Goal: Task Accomplishment & Management: Use online tool/utility

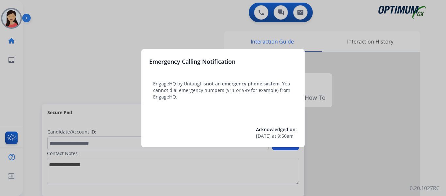
click at [31, 58] on div at bounding box center [223, 98] width 446 height 196
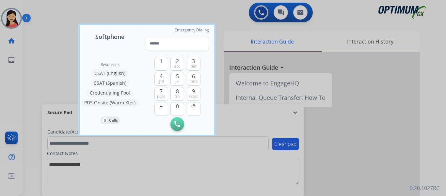
click at [62, 37] on div at bounding box center [223, 98] width 446 height 196
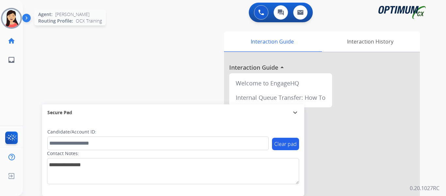
click at [10, 15] on img at bounding box center [11, 18] width 18 height 18
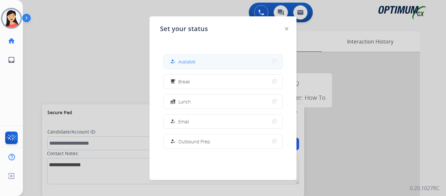
click at [174, 63] on mat-icon "how_to_reg" at bounding box center [173, 62] width 6 height 6
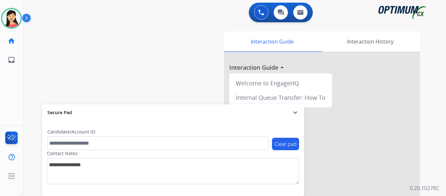
click at [54, 41] on div "swap_horiz Break voice bridge close_fullscreen Connect 3-Way Call merge_type Se…" at bounding box center [227, 160] width 408 height 273
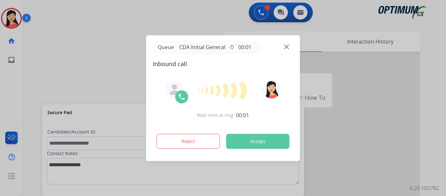
click at [43, 52] on div at bounding box center [223, 98] width 446 height 196
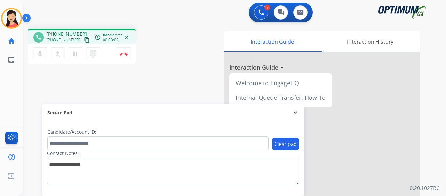
click at [84, 40] on mat-icon "content_copy" at bounding box center [87, 40] width 6 height 6
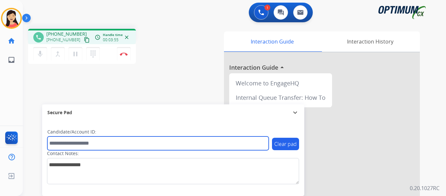
click at [81, 140] on input "text" at bounding box center [158, 143] width 222 height 14
paste input "*******"
type input "*******"
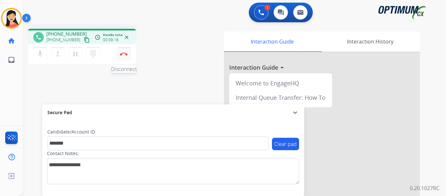
click at [127, 54] on img at bounding box center [124, 53] width 8 height 3
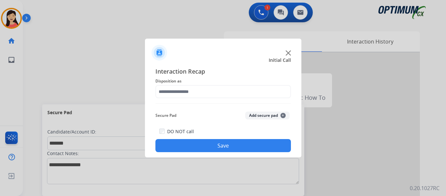
click at [274, 115] on button "Add secure pad +" at bounding box center [267, 115] width 44 height 8
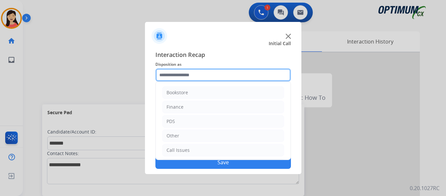
click at [205, 74] on input "text" at bounding box center [224, 74] width 136 height 13
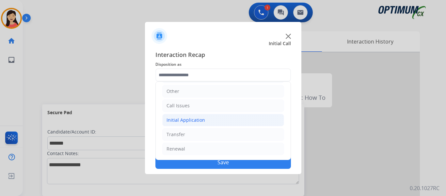
click at [201, 122] on div "Initial Application" at bounding box center [186, 120] width 39 height 7
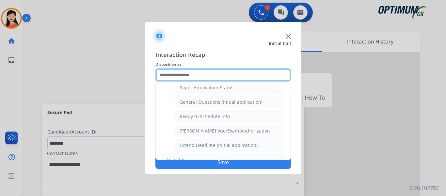
scroll to position [371, 0]
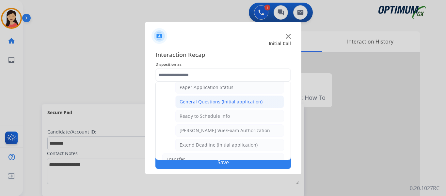
click at [221, 100] on div "General Questions (Initial application)" at bounding box center [221, 101] width 83 height 7
type input "**********"
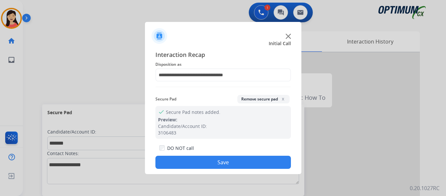
click at [243, 162] on button "Save" at bounding box center [224, 162] width 136 height 13
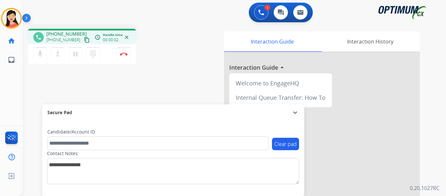
click at [84, 39] on mat-icon "content_copy" at bounding box center [87, 40] width 6 height 6
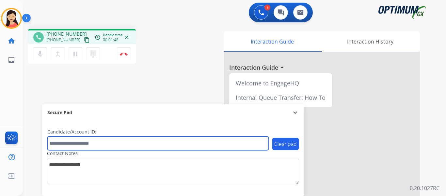
click at [80, 144] on input "text" at bounding box center [158, 143] width 222 height 14
paste input "*******"
type input "*******"
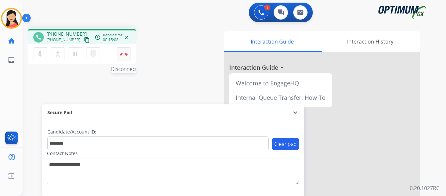
click at [123, 54] on img at bounding box center [124, 53] width 8 height 3
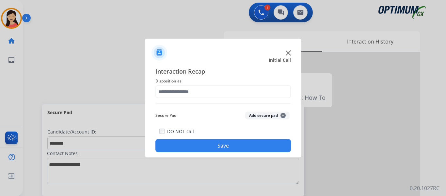
click at [259, 116] on button "Add secure pad +" at bounding box center [267, 115] width 44 height 8
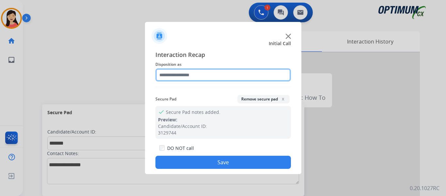
click at [208, 79] on input "text" at bounding box center [224, 74] width 136 height 13
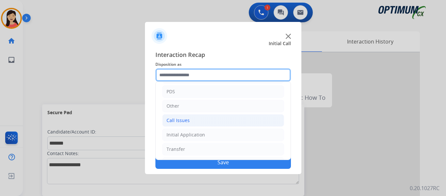
scroll to position [44, 0]
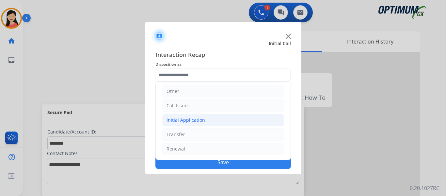
click at [208, 121] on li "Initial Application" at bounding box center [223, 120] width 122 height 12
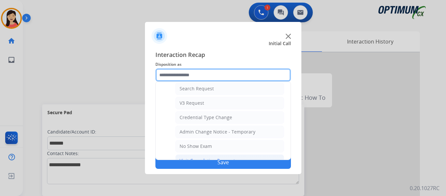
scroll to position [208, 0]
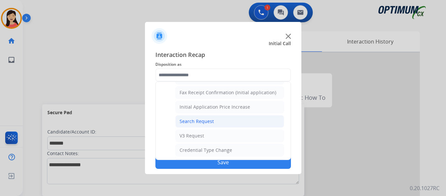
click at [212, 124] on div "Search Request" at bounding box center [197, 121] width 34 height 7
type input "**********"
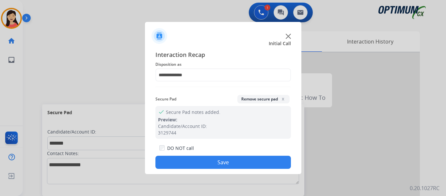
click at [237, 162] on button "Save" at bounding box center [224, 162] width 136 height 13
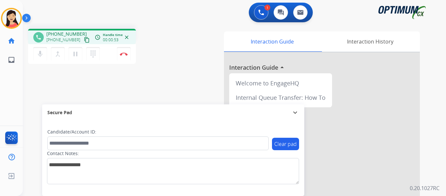
click at [84, 41] on mat-icon "content_copy" at bounding box center [87, 40] width 6 height 6
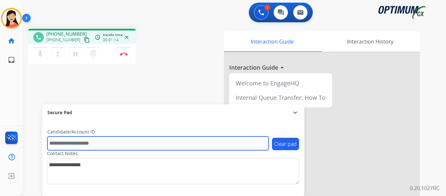
click at [211, 141] on input "text" at bounding box center [158, 143] width 222 height 14
paste input "*******"
type input "*******"
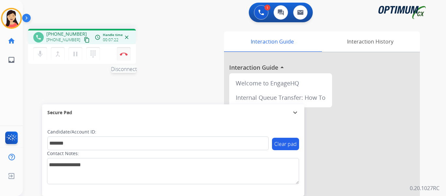
click at [123, 53] on img at bounding box center [124, 53] width 8 height 3
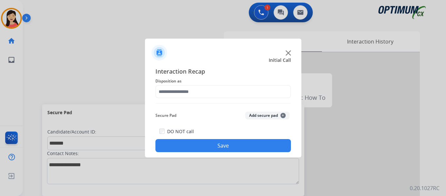
click at [272, 116] on button "Add secure pad +" at bounding box center [267, 115] width 44 height 8
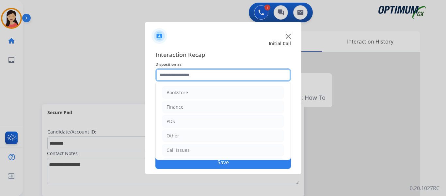
click at [223, 77] on input "text" at bounding box center [224, 74] width 136 height 13
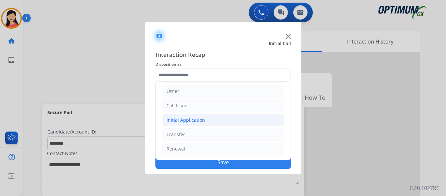
click at [221, 124] on li "Initial Application" at bounding box center [223, 120] width 122 height 12
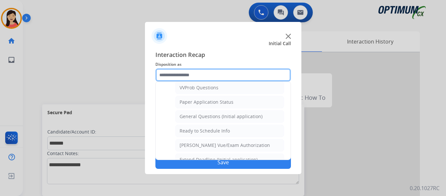
scroll to position [371, 0]
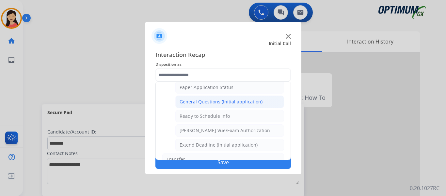
click at [231, 100] on div "General Questions (Initial application)" at bounding box center [221, 101] width 83 height 7
type input "**********"
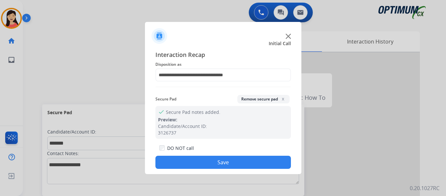
click at [248, 162] on button "Save" at bounding box center [224, 162] width 136 height 13
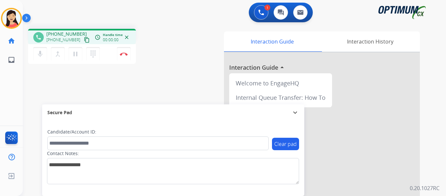
click at [84, 38] on mat-icon "content_copy" at bounding box center [87, 40] width 6 height 6
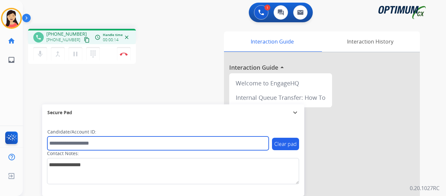
click at [172, 145] on input "text" at bounding box center [158, 143] width 222 height 14
paste input "*******"
type input "*******"
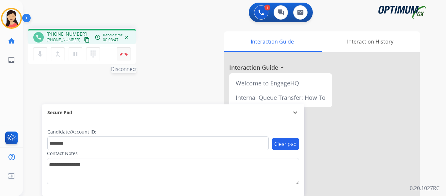
click at [122, 55] on img at bounding box center [124, 53] width 8 height 3
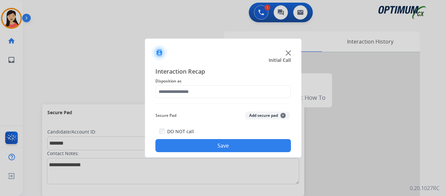
click at [260, 117] on button "Add secure pad +" at bounding box center [267, 115] width 44 height 8
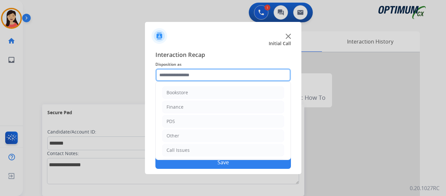
click at [208, 72] on input "text" at bounding box center [224, 74] width 136 height 13
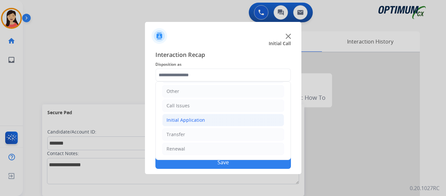
click at [212, 120] on li "Initial Application" at bounding box center [223, 120] width 122 height 12
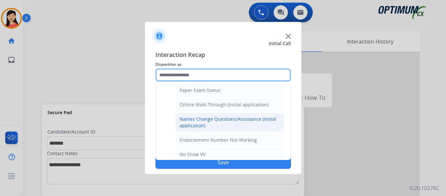
scroll to position [142, 0]
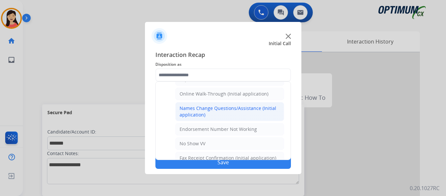
click at [236, 113] on div "Names Change Questions/Assistance (Initial application)" at bounding box center [230, 111] width 100 height 13
type input "**********"
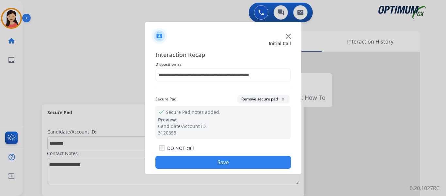
click at [255, 155] on div "DO NOT call Save" at bounding box center [224, 156] width 136 height 25
click at [263, 164] on button "Save" at bounding box center [224, 162] width 136 height 13
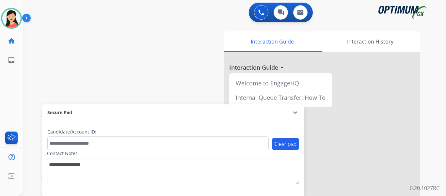
click at [10, 12] on img at bounding box center [11, 18] width 18 height 18
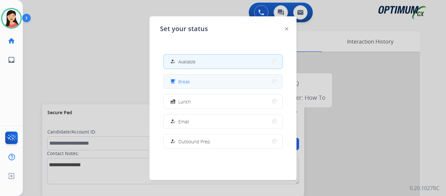
click at [198, 84] on button "free_breakfast Break" at bounding box center [223, 82] width 119 height 14
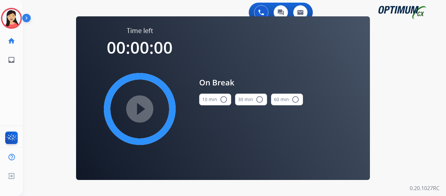
click at [208, 100] on button "10 min radio_button_unchecked" at bounding box center [215, 99] width 32 height 12
click at [143, 109] on mat-icon "play_circle_filled" at bounding box center [140, 109] width 8 height 8
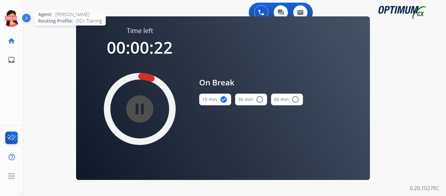
click at [17, 14] on icon at bounding box center [11, 18] width 21 height 21
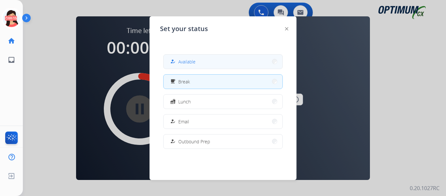
click at [191, 63] on span "Available" at bounding box center [186, 61] width 17 height 7
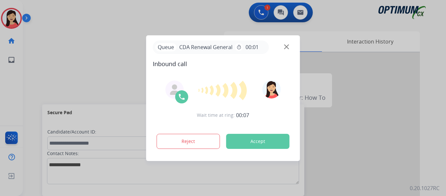
click at [49, 56] on div at bounding box center [223, 98] width 446 height 196
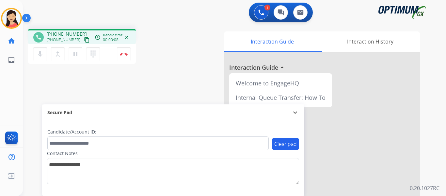
click at [84, 40] on mat-icon "content_copy" at bounding box center [87, 40] width 6 height 6
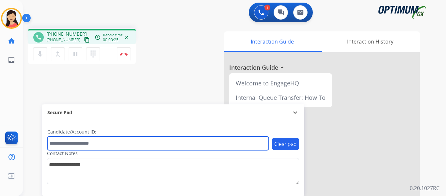
click at [134, 144] on input "text" at bounding box center [158, 143] width 222 height 14
paste input "*******"
type input "*******"
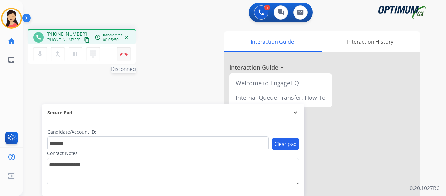
click at [126, 55] on img at bounding box center [124, 53] width 8 height 3
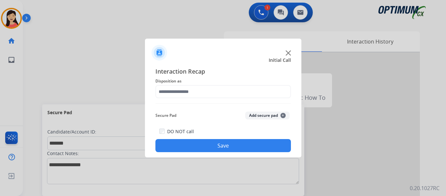
click at [266, 115] on button "Add secure pad +" at bounding box center [267, 115] width 44 height 8
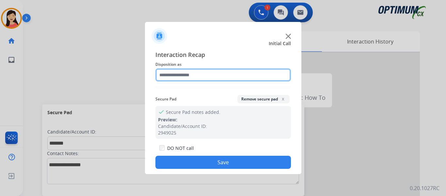
click at [200, 77] on input "text" at bounding box center [224, 74] width 136 height 13
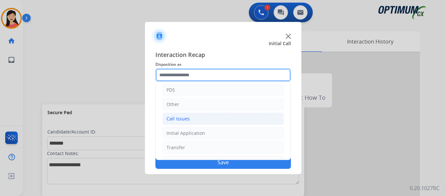
scroll to position [44, 0]
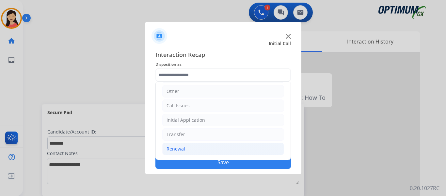
click at [183, 150] on div "Renewal" at bounding box center [176, 148] width 19 height 7
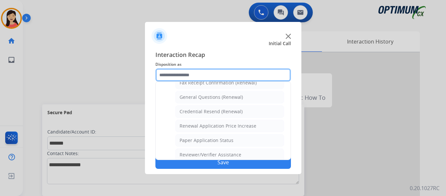
scroll to position [187, 0]
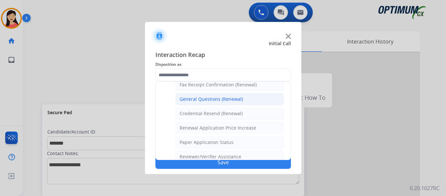
click at [224, 104] on li "General Questions (Renewal)" at bounding box center [229, 99] width 109 height 12
type input "**********"
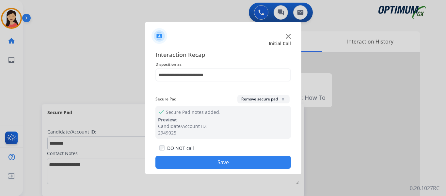
click at [242, 165] on button "Save" at bounding box center [224, 162] width 136 height 13
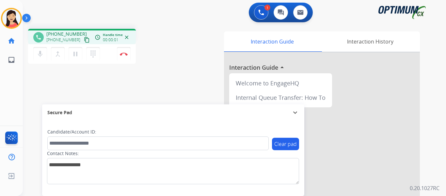
click at [84, 38] on mat-icon "content_copy" at bounding box center [87, 40] width 6 height 6
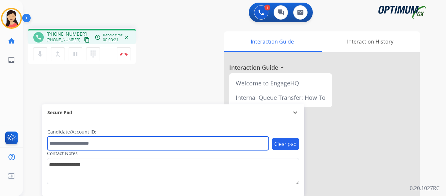
click at [143, 145] on input "text" at bounding box center [158, 143] width 222 height 14
paste input "*******"
type input "*******"
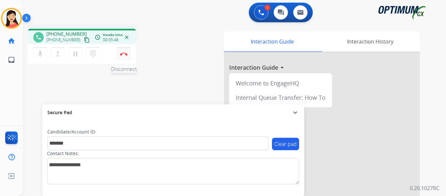
click at [123, 57] on button "Disconnect" at bounding box center [124, 54] width 14 height 14
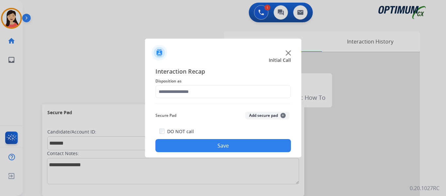
click at [263, 111] on div "Secure Pad Add secure pad +" at bounding box center [224, 115] width 136 height 13
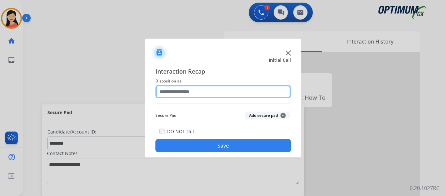
click at [202, 91] on input "text" at bounding box center [224, 91] width 136 height 13
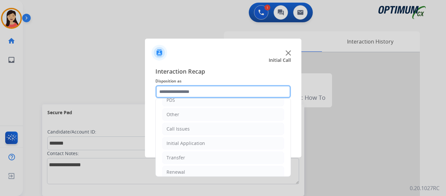
scroll to position [44, 0]
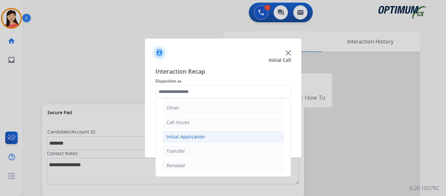
click at [196, 136] on div "Initial Application" at bounding box center [186, 136] width 39 height 7
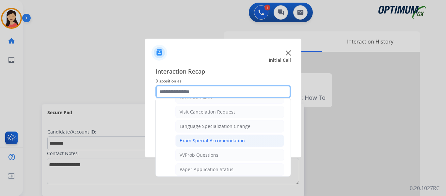
scroll to position [339, 0]
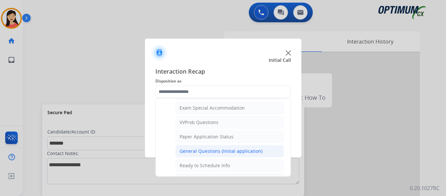
click at [229, 153] on div "General Questions (Initial application)" at bounding box center [221, 151] width 83 height 7
type input "**********"
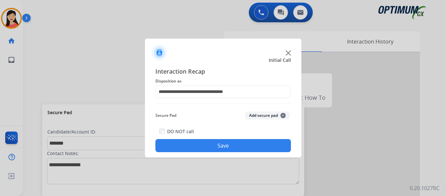
click at [261, 118] on button "Add secure pad +" at bounding box center [267, 115] width 44 height 8
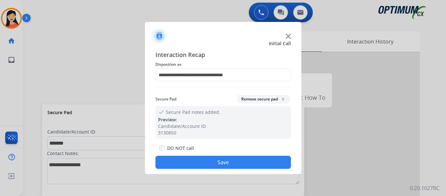
click at [266, 160] on button "Save" at bounding box center [224, 162] width 136 height 13
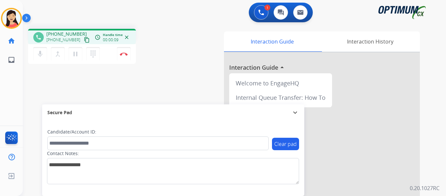
drag, startPoint x: 80, startPoint y: 37, endPoint x: 84, endPoint y: 37, distance: 3.9
click at [84, 37] on mat-icon "content_copy" at bounding box center [87, 40] width 6 height 6
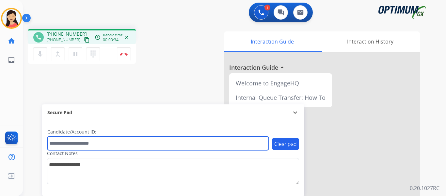
click at [151, 143] on input "text" at bounding box center [158, 143] width 222 height 14
paste input "*******"
type input "*******"
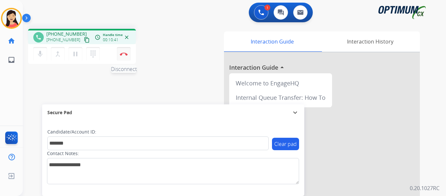
click at [125, 57] on button "Disconnect" at bounding box center [124, 54] width 14 height 14
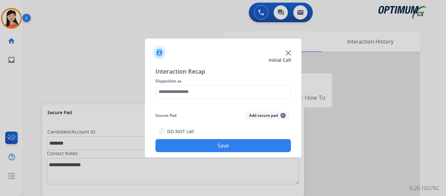
click at [263, 111] on button "Add secure pad +" at bounding box center [267, 115] width 44 height 8
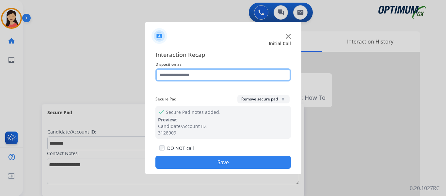
click at [205, 78] on input "text" at bounding box center [224, 74] width 136 height 13
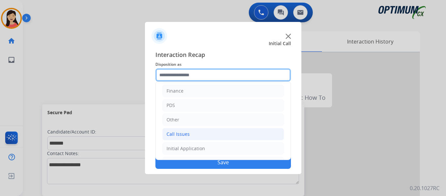
scroll to position [44, 0]
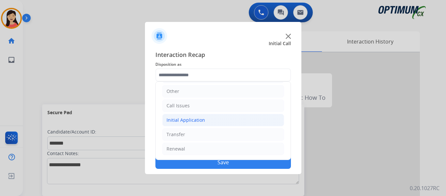
click at [212, 119] on li "Initial Application" at bounding box center [223, 120] width 122 height 12
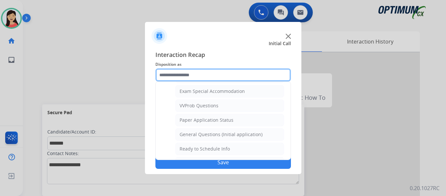
scroll to position [371, 0]
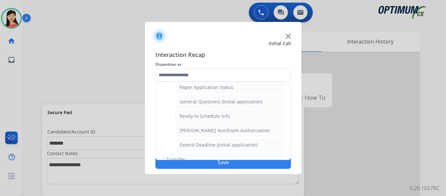
click at [238, 101] on div "General Questions (Initial application)" at bounding box center [221, 101] width 83 height 7
type input "**********"
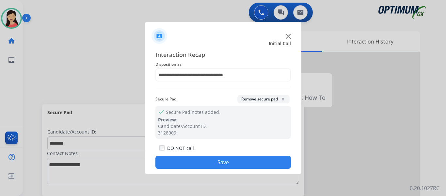
click at [273, 162] on button "Save" at bounding box center [224, 162] width 136 height 13
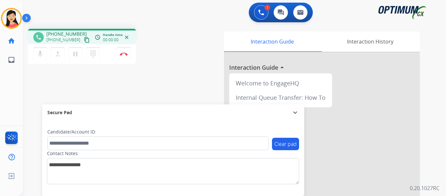
click at [83, 39] on button "content_copy" at bounding box center [87, 40] width 8 height 8
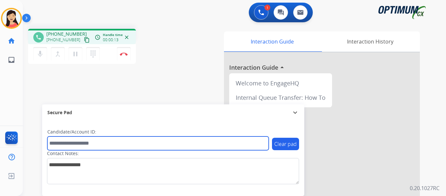
click at [200, 147] on input "text" at bounding box center [158, 143] width 222 height 14
paste input "*******"
type input "*******"
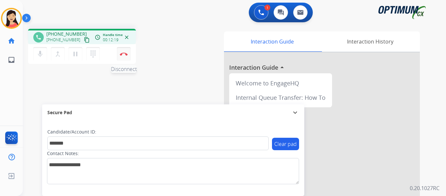
click at [125, 55] on img at bounding box center [124, 53] width 8 height 3
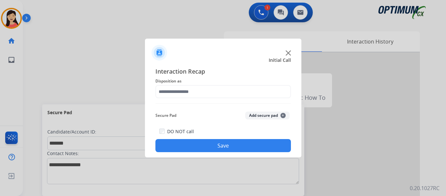
click at [255, 112] on button "Add secure pad +" at bounding box center [267, 115] width 44 height 8
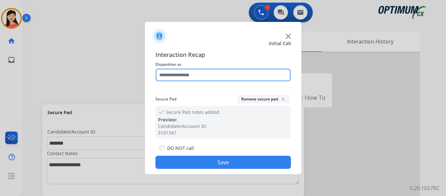
click at [208, 76] on input "text" at bounding box center [224, 74] width 136 height 13
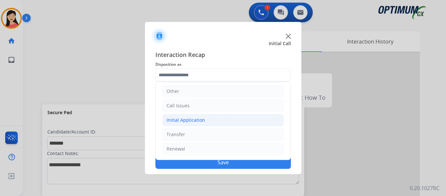
click at [195, 120] on div "Initial Application" at bounding box center [186, 120] width 39 height 7
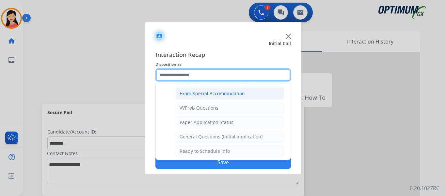
scroll to position [339, 0]
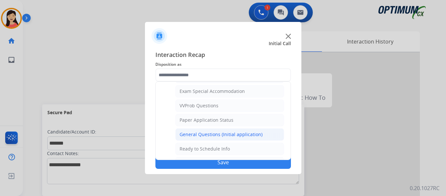
click at [206, 131] on li "General Questions (Initial application)" at bounding box center [229, 134] width 109 height 12
type input "**********"
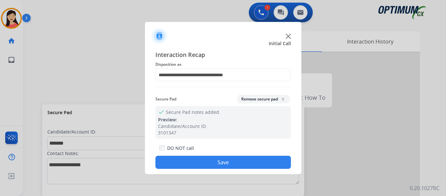
click at [247, 159] on button "Save" at bounding box center [224, 162] width 136 height 13
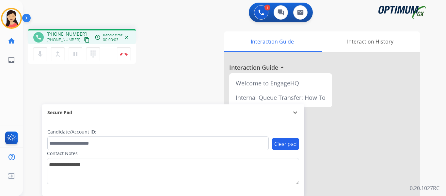
click at [84, 37] on mat-icon "content_copy" at bounding box center [87, 40] width 6 height 6
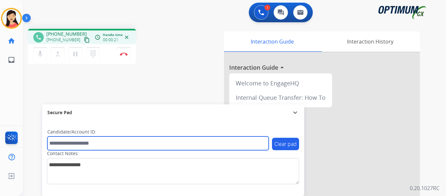
click at [144, 142] on input "text" at bounding box center [158, 143] width 222 height 14
paste input "*********"
type input "*********"
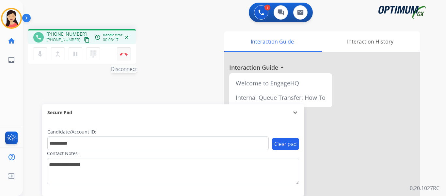
click at [124, 53] on img at bounding box center [124, 53] width 8 height 3
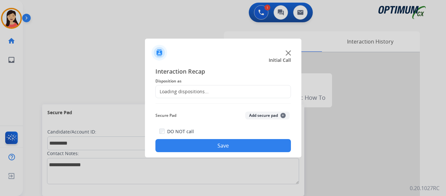
click at [261, 113] on button "Add secure pad +" at bounding box center [267, 115] width 44 height 8
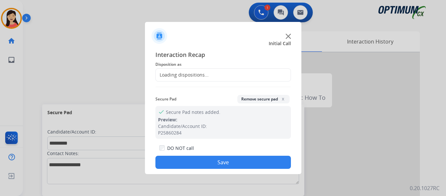
click at [226, 83] on div "Interaction Recap Disposition as Loading dispositions... Secure Pad Remove secu…" at bounding box center [224, 109] width 136 height 119
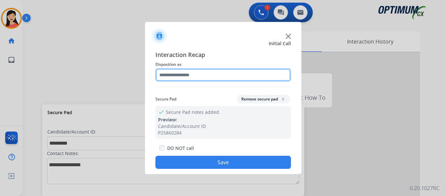
click at [224, 75] on input "text" at bounding box center [224, 74] width 136 height 13
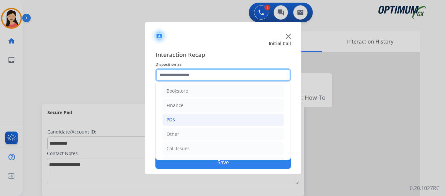
scroll to position [0, 0]
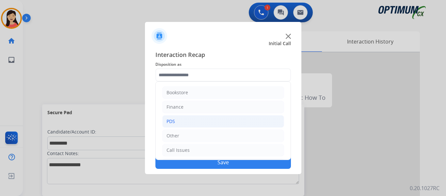
click at [165, 125] on li "PDS" at bounding box center [223, 121] width 122 height 12
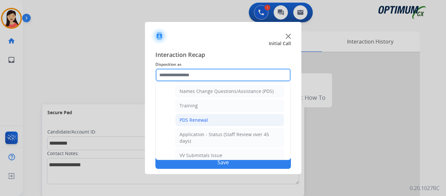
scroll to position [33, 0]
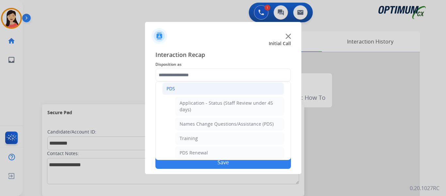
click at [177, 90] on li "PDS" at bounding box center [223, 88] width 122 height 12
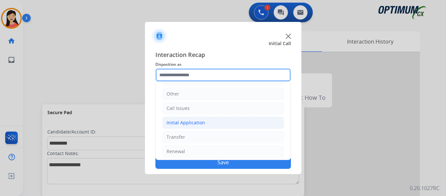
scroll to position [44, 0]
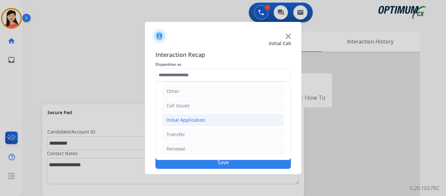
click at [196, 121] on div "Initial Application" at bounding box center [186, 120] width 39 height 7
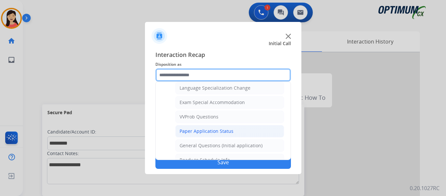
scroll to position [339, 0]
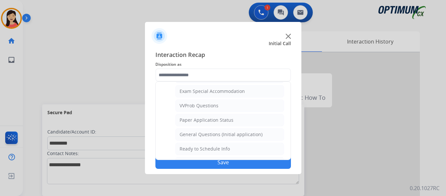
click at [207, 138] on li "General Questions (Initial application)" at bounding box center [229, 134] width 109 height 12
type input "**********"
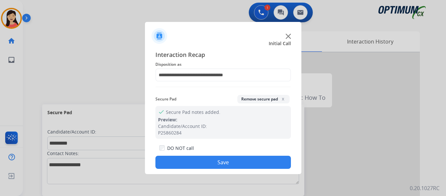
click at [240, 164] on button "Save" at bounding box center [224, 162] width 136 height 13
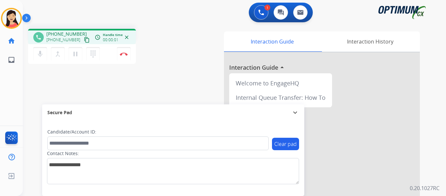
click at [84, 42] on mat-icon "content_copy" at bounding box center [87, 40] width 6 height 6
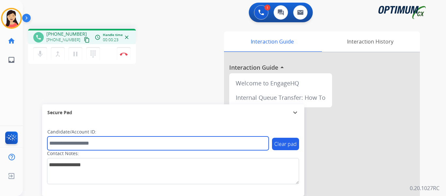
click at [118, 144] on input "text" at bounding box center [158, 143] width 222 height 14
paste input "*******"
type input "*******"
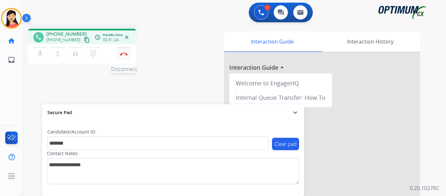
click at [124, 56] on button "Disconnect" at bounding box center [124, 54] width 14 height 14
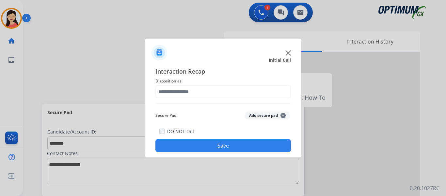
click at [258, 114] on button "Add secure pad +" at bounding box center [267, 115] width 44 height 8
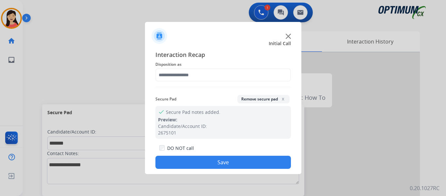
click at [208, 67] on span "Disposition as" at bounding box center [224, 64] width 136 height 8
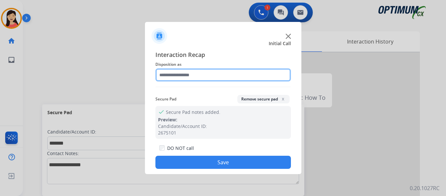
click at [207, 69] on input "text" at bounding box center [224, 74] width 136 height 13
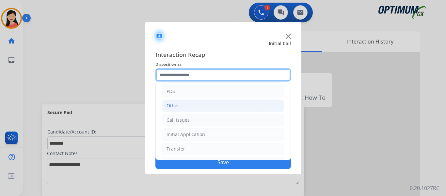
scroll to position [44, 0]
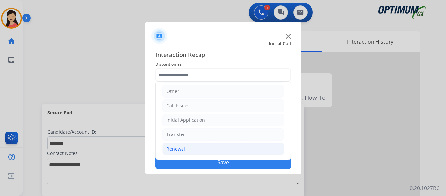
click at [195, 148] on li "Renewal" at bounding box center [223, 148] width 122 height 12
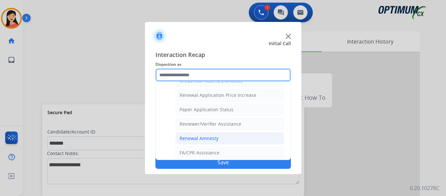
scroll to position [252, 0]
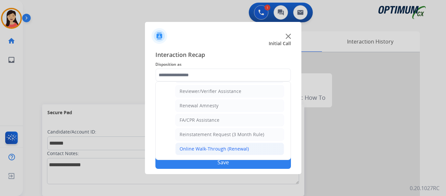
click at [212, 149] on div "Online Walk-Through (Renewal)" at bounding box center [214, 148] width 69 height 7
type input "**********"
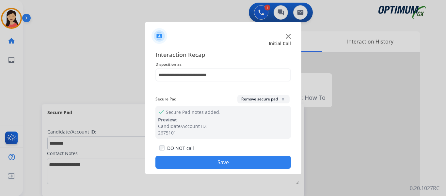
click at [213, 163] on button "Save" at bounding box center [224, 162] width 136 height 13
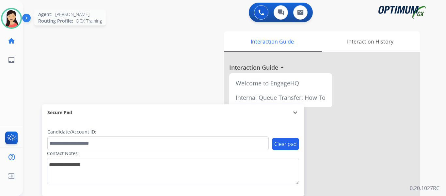
click at [11, 24] on img at bounding box center [11, 18] width 18 height 18
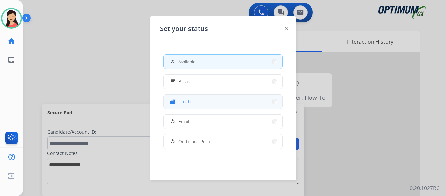
click at [202, 105] on button "fastfood Lunch" at bounding box center [223, 101] width 119 height 14
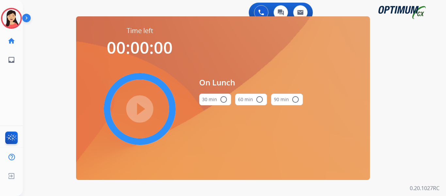
click at [217, 100] on button "30 min radio_button_unchecked" at bounding box center [215, 99] width 32 height 12
click at [136, 110] on mat-icon "play_circle_filled" at bounding box center [140, 109] width 8 height 8
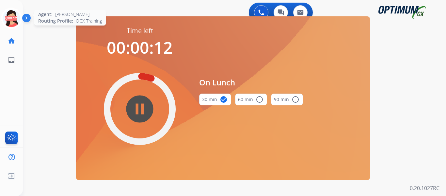
click at [11, 17] on icon at bounding box center [11, 18] width 21 height 21
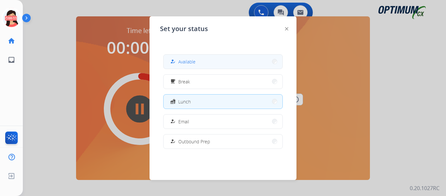
click at [185, 62] on span "Available" at bounding box center [186, 61] width 17 height 7
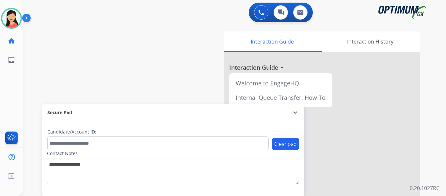
click at [26, 78] on div "swap_horiz Break voice bridge close_fullscreen Connect 3-Way Call merge_type Se…" at bounding box center [227, 160] width 408 height 273
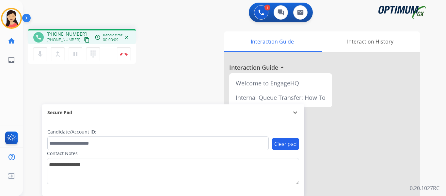
click at [84, 39] on mat-icon "content_copy" at bounding box center [87, 40] width 6 height 6
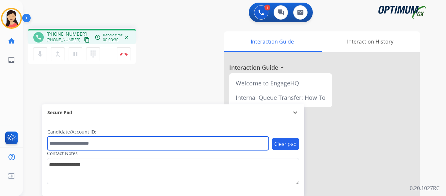
click at [132, 143] on input "text" at bounding box center [158, 143] width 222 height 14
paste input "*******"
type input "*******"
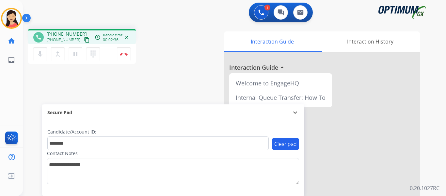
click at [418, 0] on html "Outbound call Quit Outbound call Quit Schedule interaction + Add to my list Cus…" at bounding box center [223, 98] width 446 height 196
click at [175, 84] on div "phone [PHONE_NUMBER] [PHONE_NUMBER] content_copy access_time Call metrics Queue…" at bounding box center [227, 160] width 408 height 273
click at [41, 54] on mat-icon "mic" at bounding box center [40, 54] width 8 height 8
click at [40, 52] on mat-icon "mic_off" at bounding box center [40, 54] width 8 height 8
click at [127, 53] on img at bounding box center [124, 53] width 8 height 3
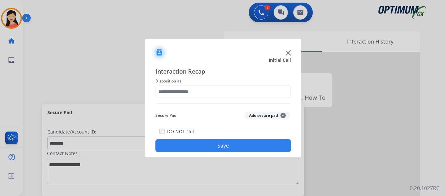
click at [256, 114] on button "Add secure pad +" at bounding box center [267, 115] width 44 height 8
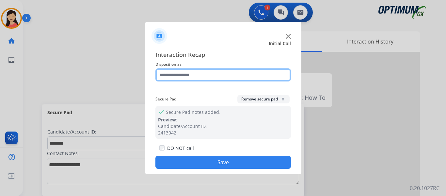
click at [208, 79] on input "text" at bounding box center [224, 74] width 136 height 13
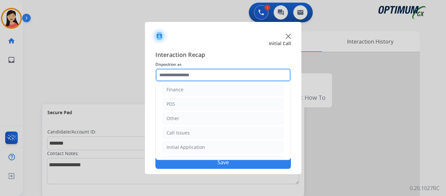
scroll to position [44, 0]
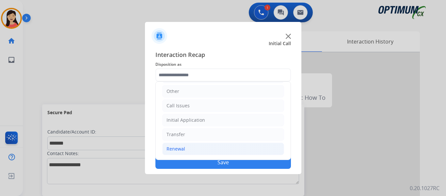
click at [183, 146] on div "Renewal" at bounding box center [176, 148] width 19 height 7
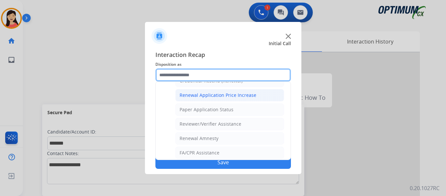
scroll to position [187, 0]
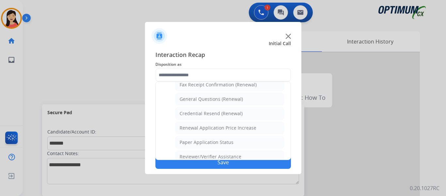
click at [228, 100] on div "General Questions (Renewal)" at bounding box center [211, 99] width 63 height 7
type input "**********"
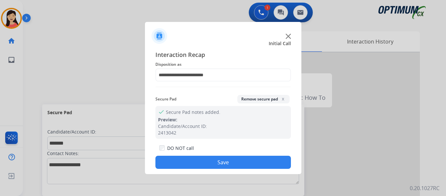
click at [237, 160] on button "Save" at bounding box center [224, 162] width 136 height 13
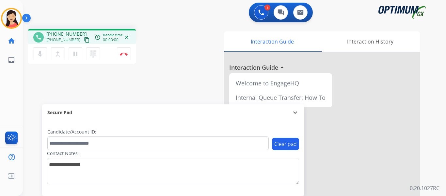
click at [83, 37] on button "content_copy" at bounding box center [87, 40] width 8 height 8
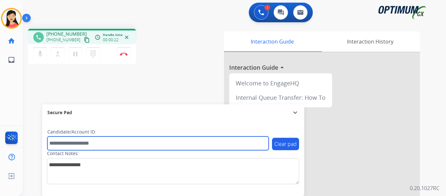
click at [101, 144] on input "text" at bounding box center [158, 143] width 222 height 14
paste input "*******"
type input "*******"
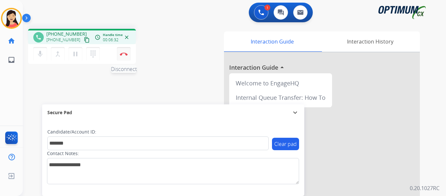
click at [122, 55] on img at bounding box center [124, 53] width 8 height 3
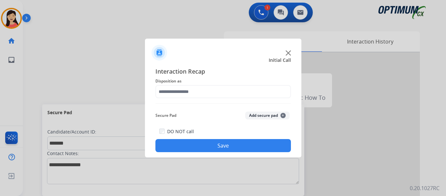
click at [275, 116] on button "Add secure pad +" at bounding box center [267, 115] width 44 height 8
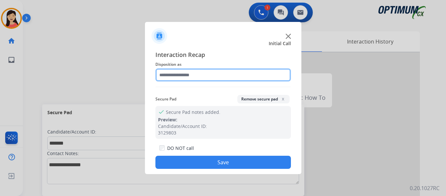
click at [204, 75] on input "text" at bounding box center [224, 74] width 136 height 13
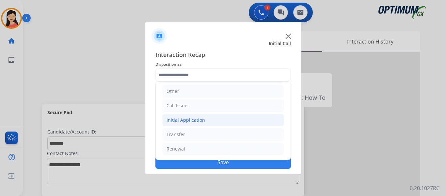
click at [196, 118] on div "Initial Application" at bounding box center [186, 120] width 39 height 7
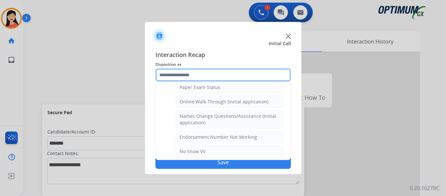
scroll to position [102, 0]
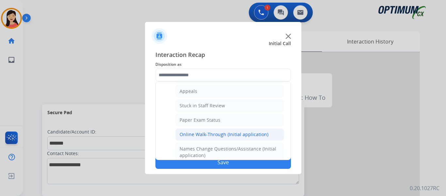
click at [247, 131] on div "Online Walk-Through (Initial application)" at bounding box center [224, 134] width 89 height 7
type input "**********"
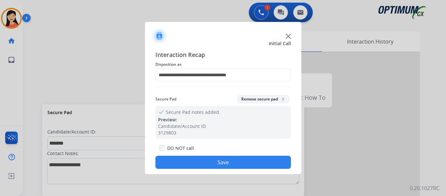
click at [267, 161] on button "Save" at bounding box center [224, 162] width 136 height 13
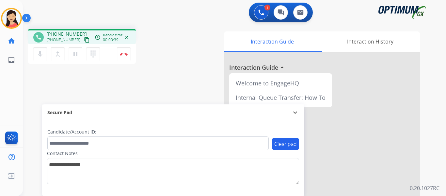
click at [84, 40] on mat-icon "content_copy" at bounding box center [87, 40] width 6 height 6
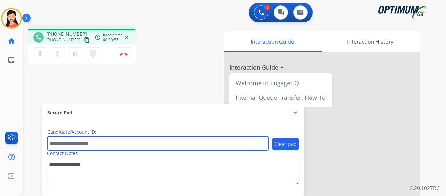
click at [215, 143] on input "text" at bounding box center [158, 143] width 222 height 14
paste input "*******"
type input "*******"
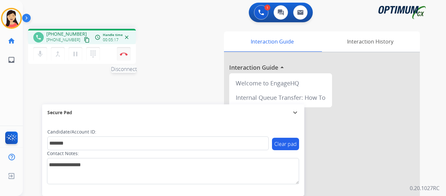
click at [123, 52] on button "Disconnect" at bounding box center [124, 54] width 14 height 14
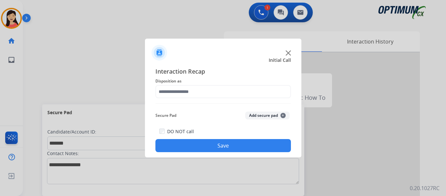
click at [256, 114] on button "Add secure pad +" at bounding box center [267, 115] width 44 height 8
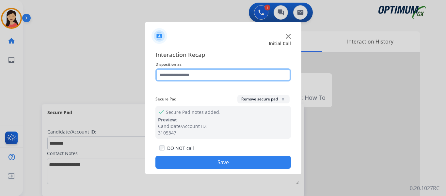
click at [205, 76] on input "text" at bounding box center [224, 74] width 136 height 13
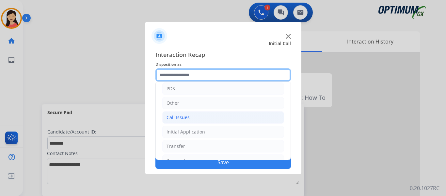
scroll to position [44, 0]
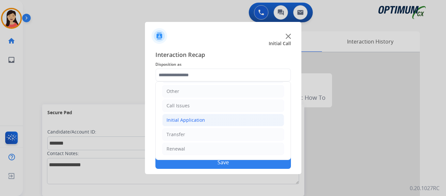
click at [201, 123] on div "Initial Application" at bounding box center [186, 120] width 39 height 7
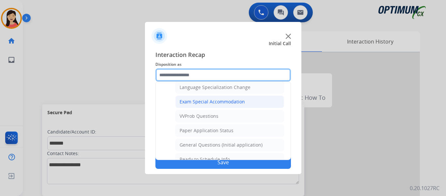
scroll to position [339, 0]
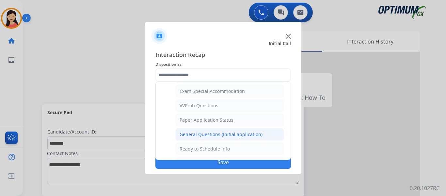
click at [235, 135] on div "General Questions (Initial application)" at bounding box center [221, 134] width 83 height 7
type input "**********"
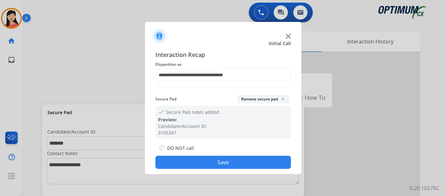
click at [252, 166] on button "Save" at bounding box center [224, 162] width 136 height 13
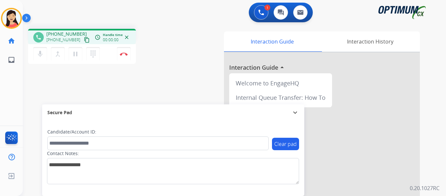
click at [84, 41] on mat-icon "content_copy" at bounding box center [87, 40] width 6 height 6
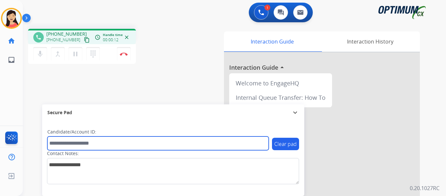
click at [187, 148] on input "text" at bounding box center [158, 143] width 222 height 14
paste input "*******"
type input "*******"
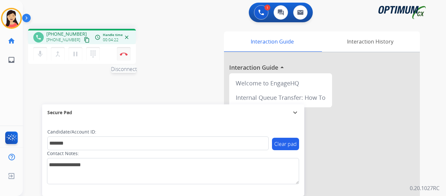
click at [124, 55] on img at bounding box center [124, 53] width 8 height 3
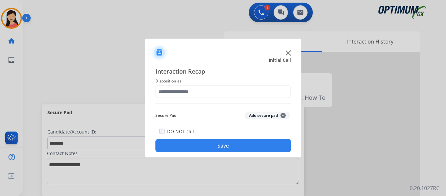
click at [253, 116] on button "Add secure pad +" at bounding box center [267, 115] width 44 height 8
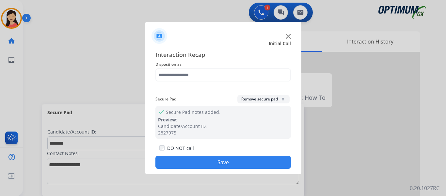
click at [197, 82] on div "Interaction Recap Disposition as Secure Pad Remove secure pad x check Secure Pa…" at bounding box center [224, 109] width 136 height 119
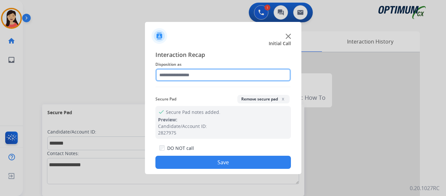
click at [192, 72] on input "text" at bounding box center [224, 74] width 136 height 13
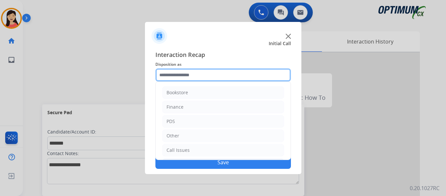
scroll to position [44, 0]
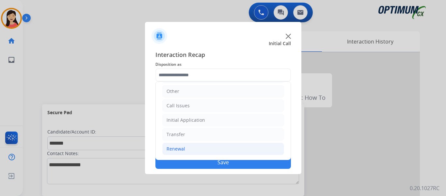
click at [177, 145] on div "Renewal" at bounding box center [176, 148] width 19 height 7
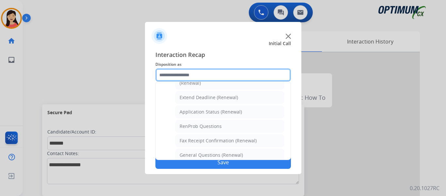
scroll to position [142, 0]
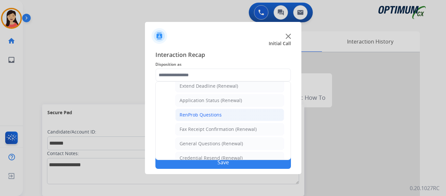
click at [224, 115] on li "RenProb Questions" at bounding box center [229, 114] width 109 height 12
type input "**********"
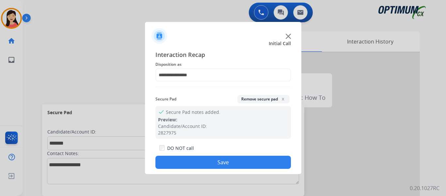
click at [236, 159] on button "Save" at bounding box center [224, 162] width 136 height 13
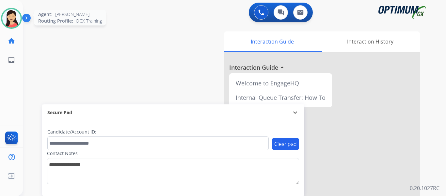
click at [15, 22] on img at bounding box center [11, 18] width 18 height 18
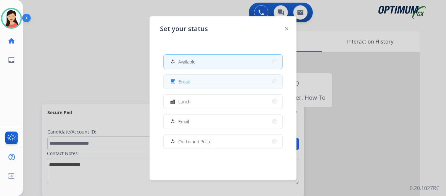
click at [232, 86] on button "free_breakfast Break" at bounding box center [223, 82] width 119 height 14
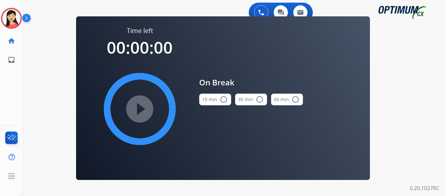
click at [212, 97] on button "10 min radio_button_unchecked" at bounding box center [215, 99] width 32 height 12
click at [144, 105] on mat-icon "play_circle_filled" at bounding box center [140, 109] width 8 height 8
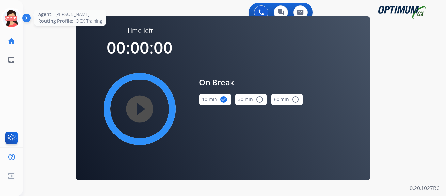
click at [15, 19] on icon at bounding box center [11, 18] width 21 height 21
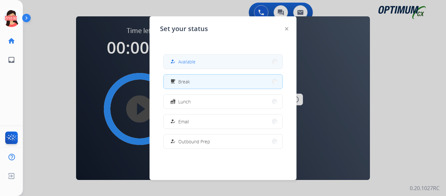
click at [179, 63] on div "how_to_reg Available" at bounding box center [182, 62] width 27 height 8
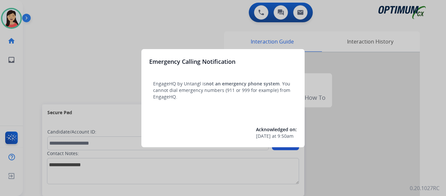
click at [82, 43] on div at bounding box center [223, 98] width 446 height 196
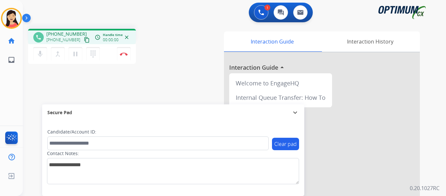
click at [84, 40] on mat-icon "content_copy" at bounding box center [87, 40] width 6 height 6
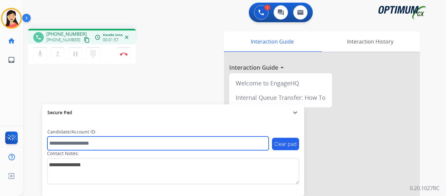
click at [165, 141] on input "text" at bounding box center [158, 143] width 222 height 14
paste input "*******"
type input "*******"
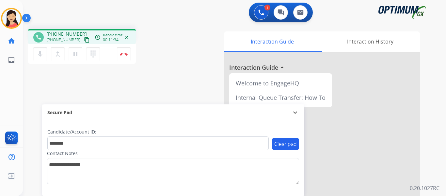
click at [81, 36] on div "+18122072312 +18122072312 content_copy" at bounding box center [68, 37] width 44 height 13
drag, startPoint x: 79, startPoint y: 40, endPoint x: 92, endPoint y: 45, distance: 13.9
click at [84, 39] on mat-icon "content_copy" at bounding box center [87, 40] width 6 height 6
click at [124, 55] on img at bounding box center [124, 53] width 8 height 3
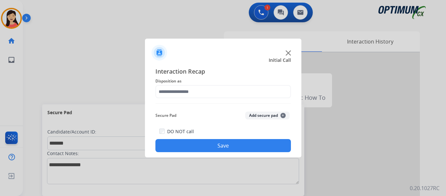
click at [266, 118] on button "Add secure pad +" at bounding box center [267, 115] width 44 height 8
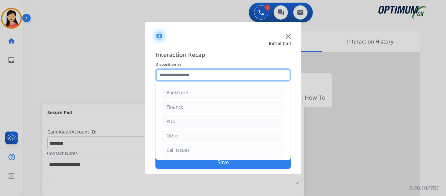
click at [199, 73] on input "text" at bounding box center [224, 74] width 136 height 13
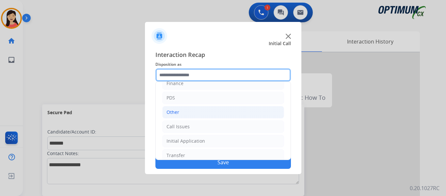
scroll to position [44, 0]
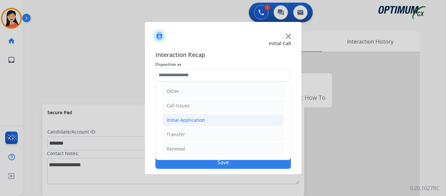
click at [180, 122] on div "Initial Application" at bounding box center [186, 120] width 39 height 7
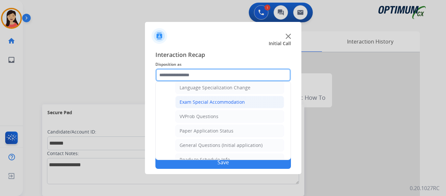
scroll to position [339, 0]
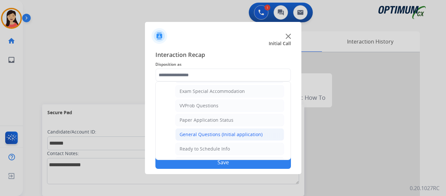
click at [236, 134] on div "General Questions (Initial application)" at bounding box center [221, 134] width 83 height 7
type input "**********"
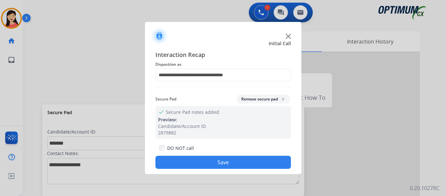
click at [241, 167] on button "Save" at bounding box center [224, 162] width 136 height 13
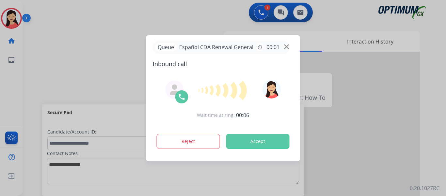
click at [79, 52] on div at bounding box center [223, 98] width 446 height 196
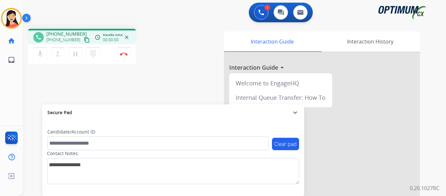
click at [84, 41] on mat-icon "content_copy" at bounding box center [87, 40] width 6 height 6
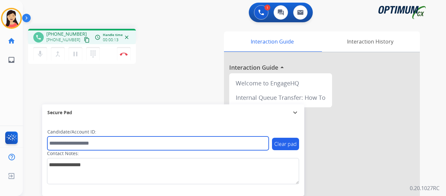
click at [223, 145] on input "text" at bounding box center [158, 143] width 222 height 14
paste input "*******"
type input "*******"
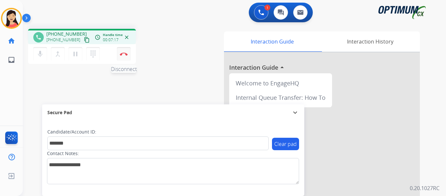
click at [122, 52] on button "Disconnect" at bounding box center [124, 54] width 14 height 14
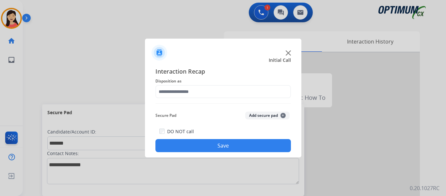
click at [252, 115] on button "Add secure pad +" at bounding box center [267, 115] width 44 height 8
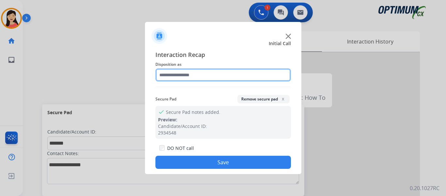
click at [209, 76] on input "text" at bounding box center [224, 74] width 136 height 13
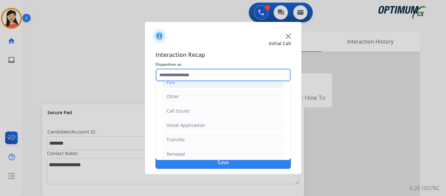
scroll to position [44, 0]
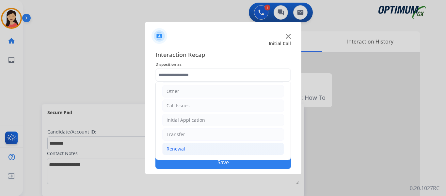
click at [192, 150] on li "Renewal" at bounding box center [223, 148] width 122 height 12
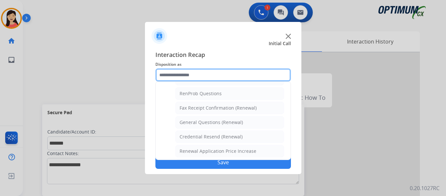
scroll to position [175, 0]
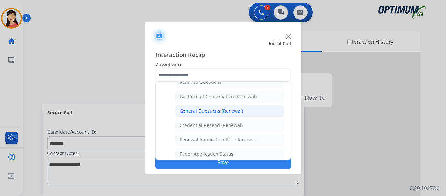
click at [221, 112] on div "General Questions (Renewal)" at bounding box center [211, 111] width 63 height 7
type input "**********"
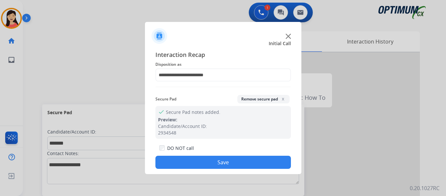
click at [243, 165] on button "Save" at bounding box center [224, 162] width 136 height 13
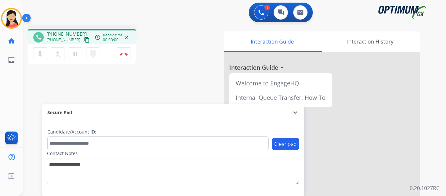
click at [84, 39] on mat-icon "content_copy" at bounding box center [87, 40] width 6 height 6
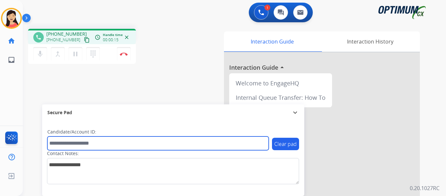
click at [161, 144] on input "text" at bounding box center [158, 143] width 222 height 14
paste input "*******"
type input "*******"
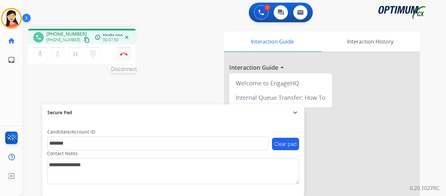
click at [125, 56] on button "Disconnect" at bounding box center [124, 54] width 14 height 14
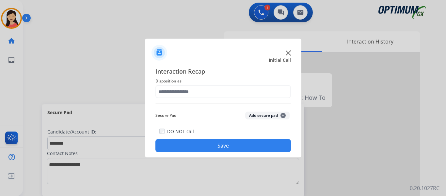
click at [255, 112] on button "Add secure pad +" at bounding box center [267, 115] width 44 height 8
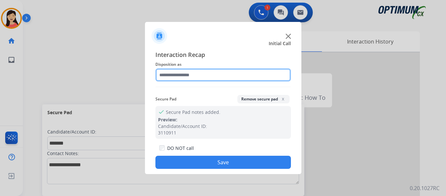
click at [214, 80] on input "text" at bounding box center [224, 74] width 136 height 13
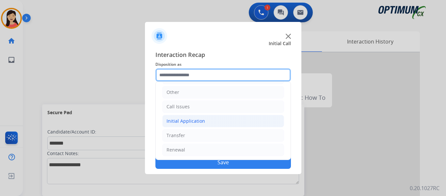
scroll to position [44, 0]
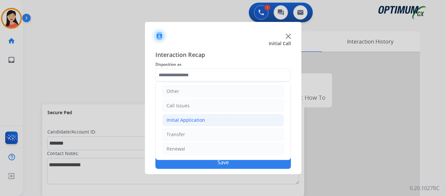
click at [201, 121] on div "Initial Application" at bounding box center [186, 120] width 39 height 7
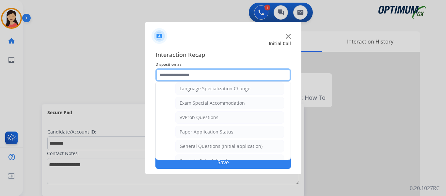
scroll to position [339, 0]
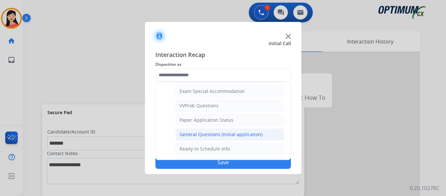
click at [220, 136] on div "General Questions (Initial application)" at bounding box center [221, 134] width 83 height 7
type input "**********"
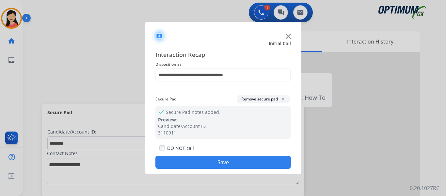
click at [236, 159] on button "Save" at bounding box center [224, 162] width 136 height 13
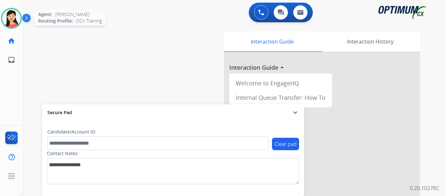
click at [10, 15] on img at bounding box center [11, 18] width 18 height 18
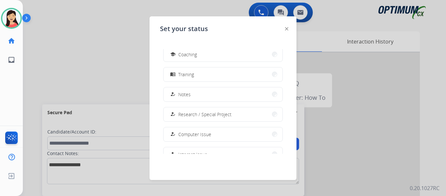
scroll to position [163, 0]
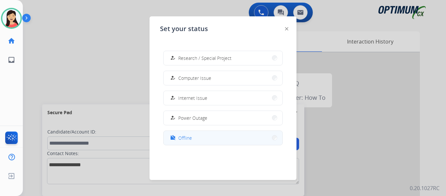
click at [197, 138] on button "work_off Offline" at bounding box center [223, 138] width 119 height 14
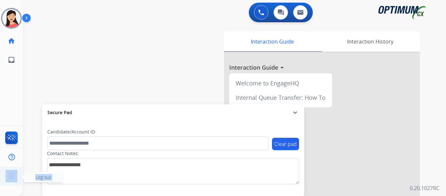
click at [6, 179] on ul "Log out Log out" at bounding box center [11, 175] width 23 height 19
click at [13, 175] on img at bounding box center [12, 176] width 12 height 12
